Goal: Use online tool/utility

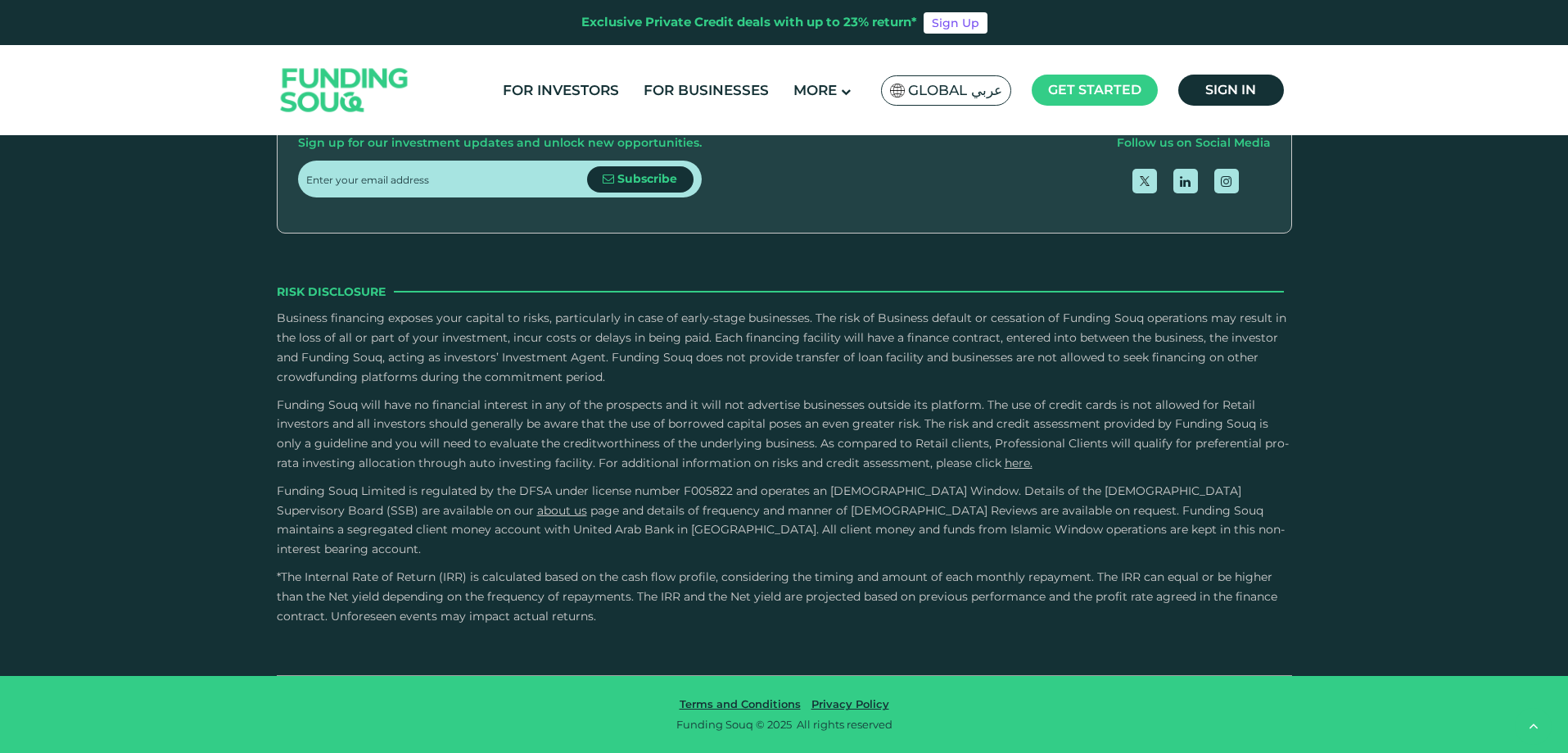
scroll to position [2866, 0]
drag, startPoint x: 824, startPoint y: 324, endPoint x: 567, endPoint y: 326, distance: 257.0
type tc-range-slider "3"
drag, startPoint x: 626, startPoint y: 320, endPoint x: 737, endPoint y: 324, distance: 111.1
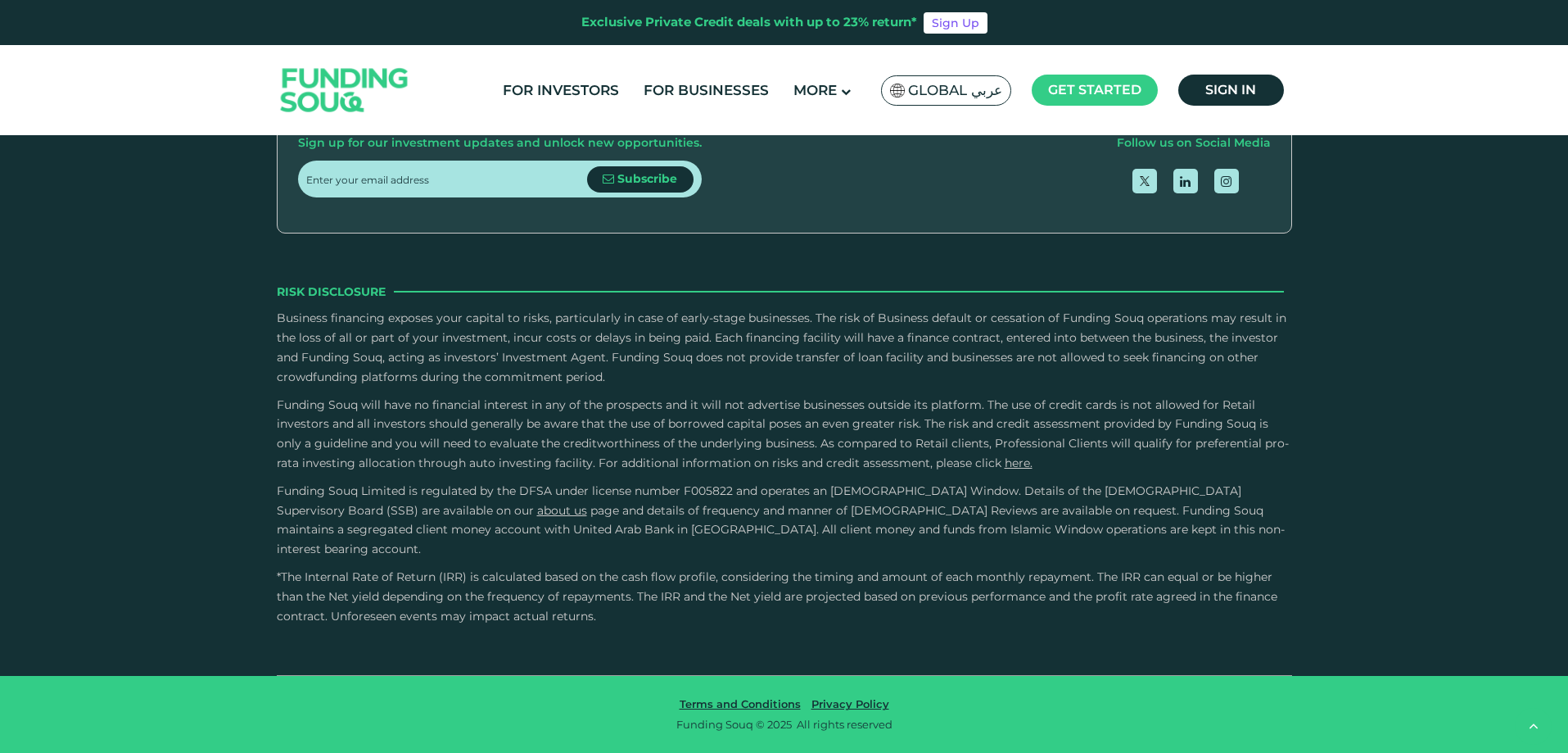
type tc-range-slider "10000"
drag, startPoint x: 353, startPoint y: 310, endPoint x: 341, endPoint y: 313, distance: 12.4
drag, startPoint x: 749, startPoint y: 314, endPoint x: 780, endPoint y: 317, distance: 31.1
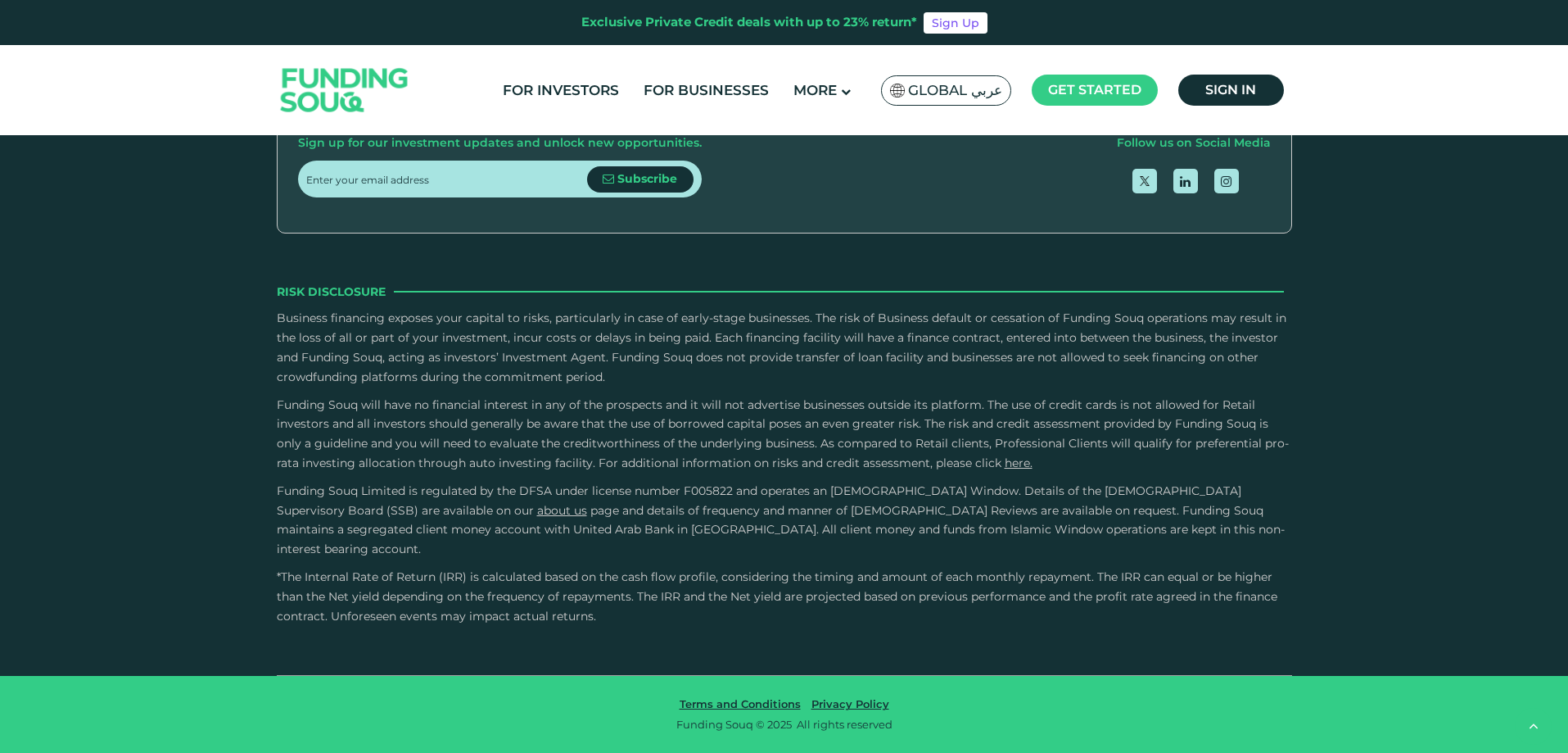
drag, startPoint x: 762, startPoint y: 313, endPoint x: 786, endPoint y: 313, distance: 24.0
type tc-range-slider "110000"
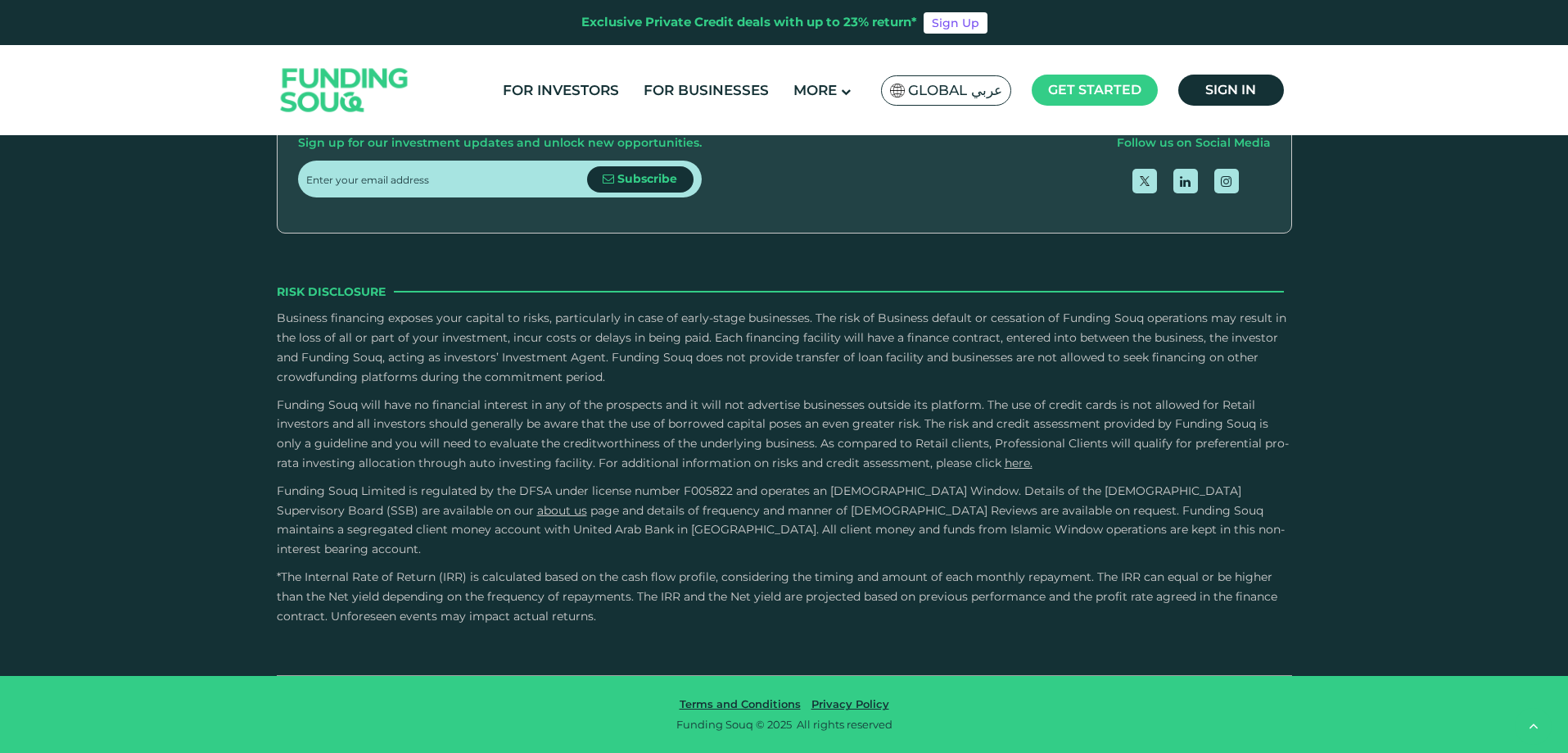
drag, startPoint x: 345, startPoint y: 313, endPoint x: 356, endPoint y: 313, distance: 11.0
drag, startPoint x: 756, startPoint y: 324, endPoint x: 739, endPoint y: 319, distance: 17.7
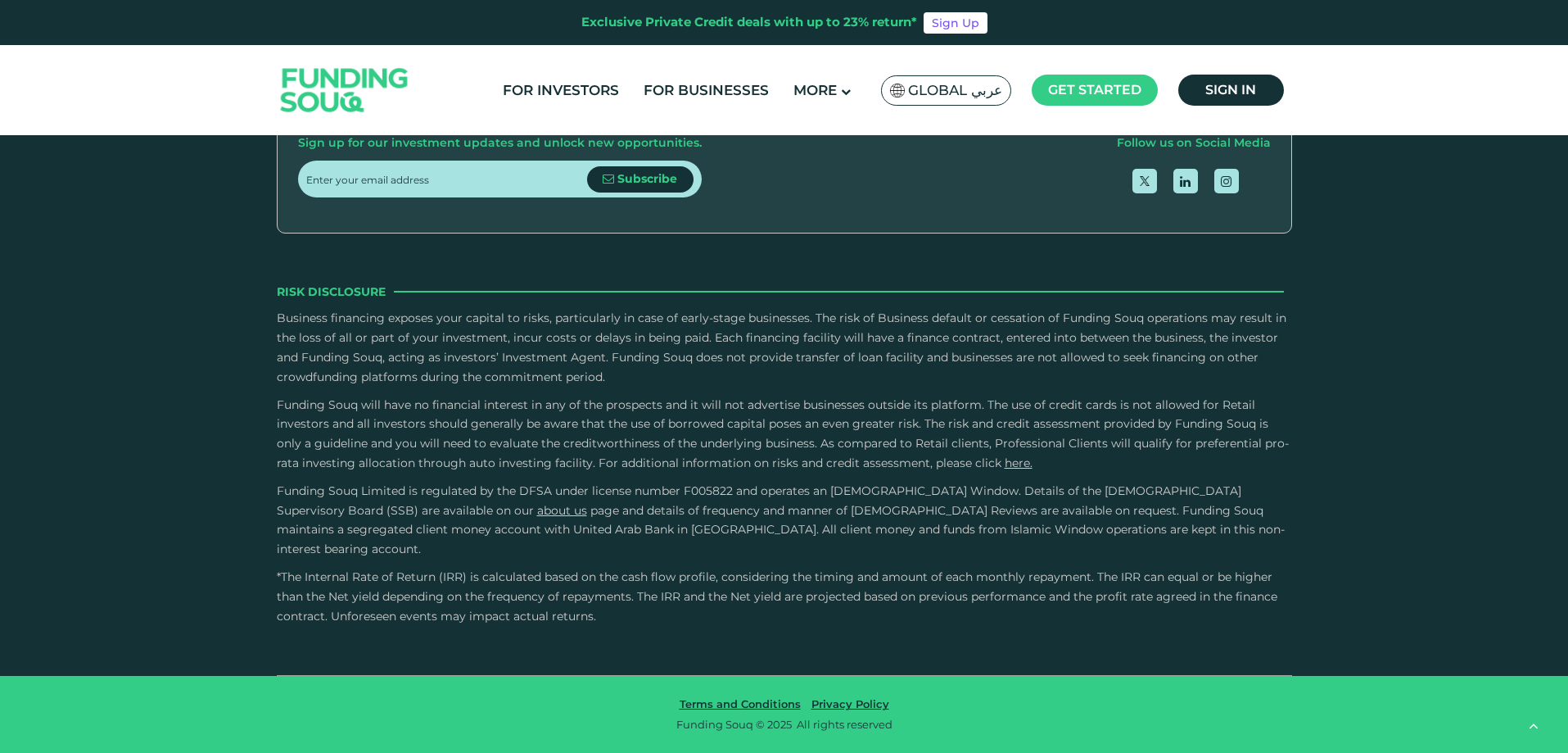
drag, startPoint x: 741, startPoint y: 316, endPoint x: 718, endPoint y: 313, distance: 23.2
drag, startPoint x: 680, startPoint y: 311, endPoint x: 743, endPoint y: 313, distance: 63.0
type tc-range-slider "5"
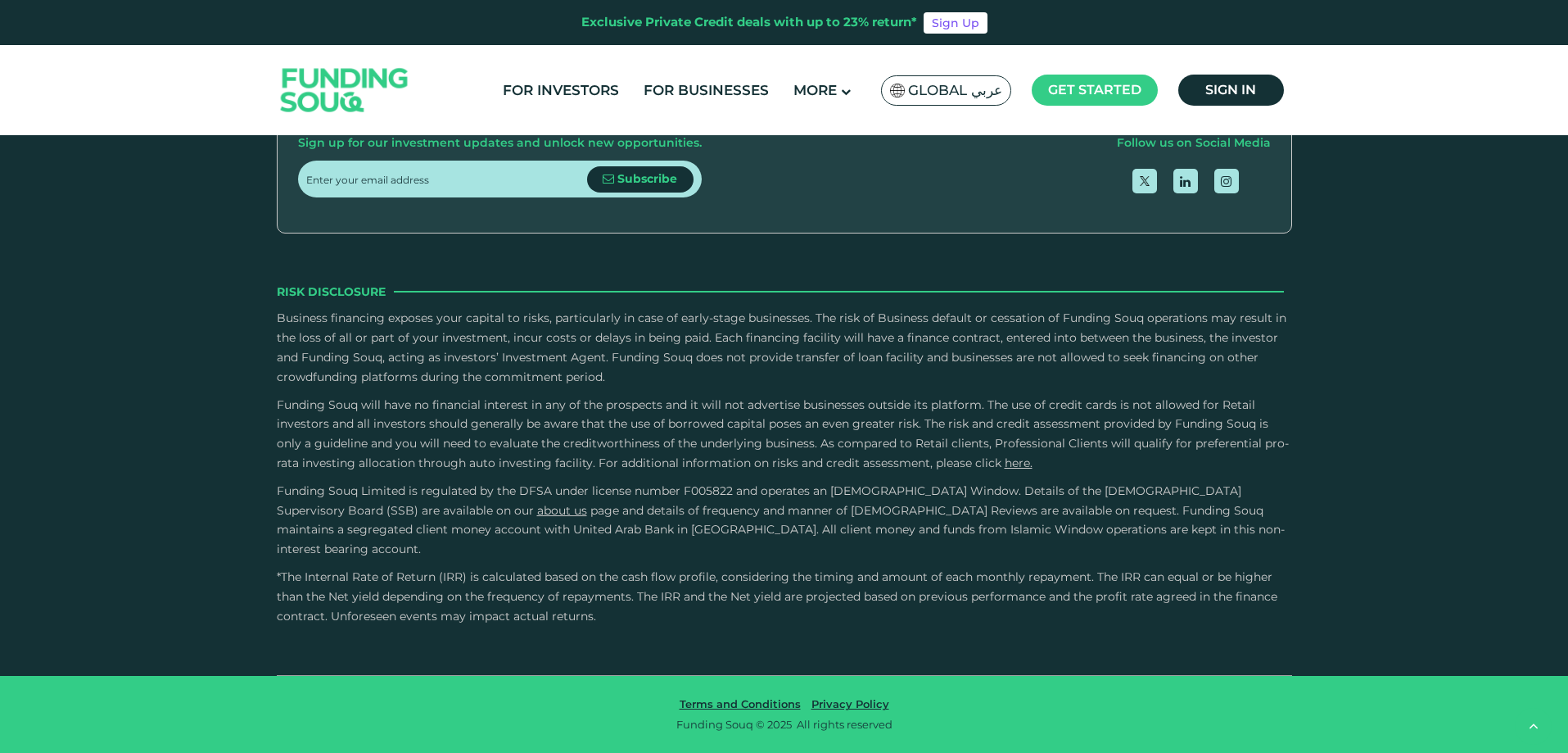
drag, startPoint x: 692, startPoint y: 314, endPoint x: 884, endPoint y: 321, distance: 192.1
drag, startPoint x: 361, startPoint y: 311, endPoint x: 341, endPoint y: 325, distance: 24.4
type tc-range-slider "160000"
